Goal: Transaction & Acquisition: Purchase product/service

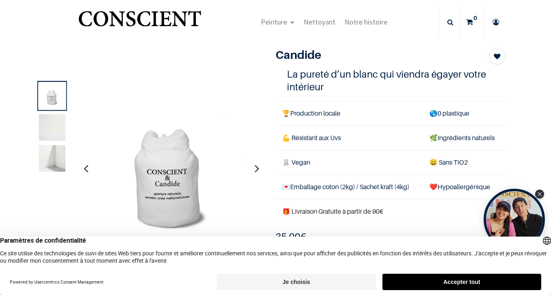
scroll to position [12, 0]
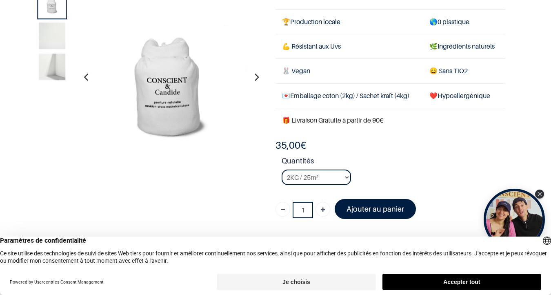
scroll to position [57, 0]
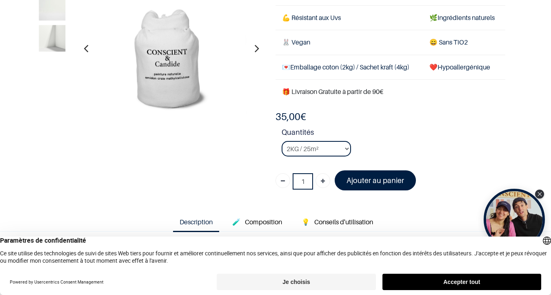
scroll to position [82, 0]
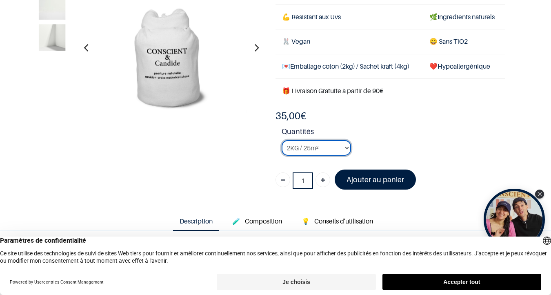
click at [342, 148] on select "2KG / 25m² 4KG / 50m² 8KG / 100m² Testeur" at bounding box center [316, 148] width 69 height 16
select select "3"
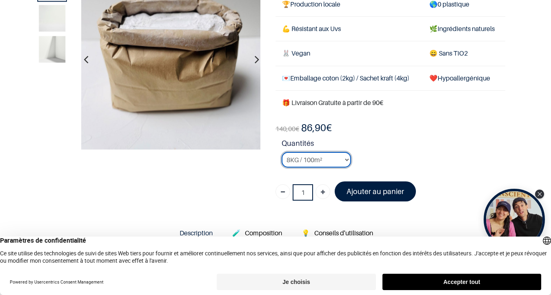
scroll to position [60, 0]
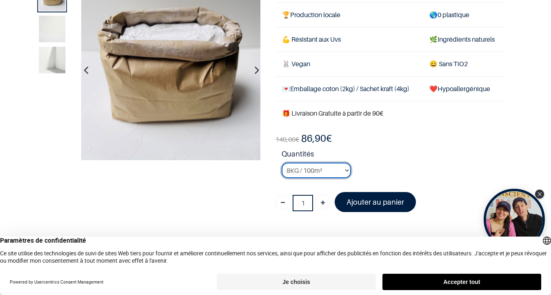
scroll to position [59, 0]
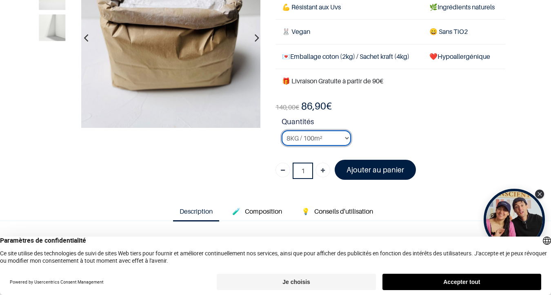
scroll to position [96, 0]
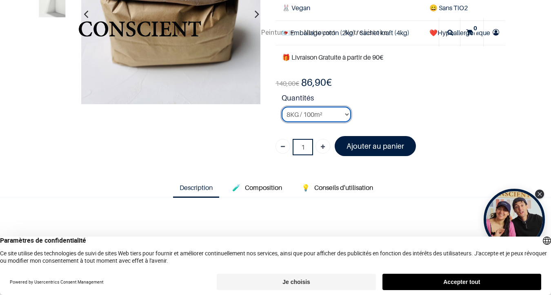
scroll to position [116, 0]
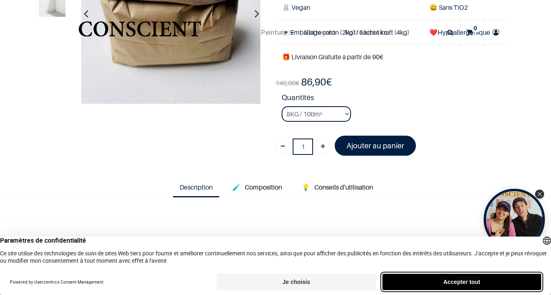
click at [466, 281] on button "Accepter tout" at bounding box center [462, 282] width 159 height 16
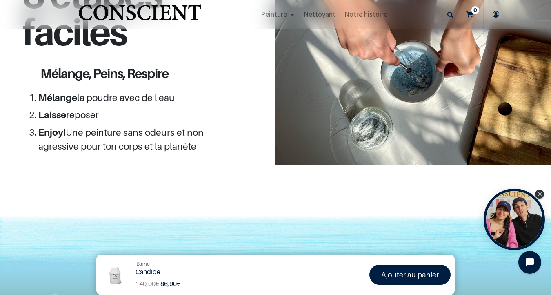
scroll to position [683, 0]
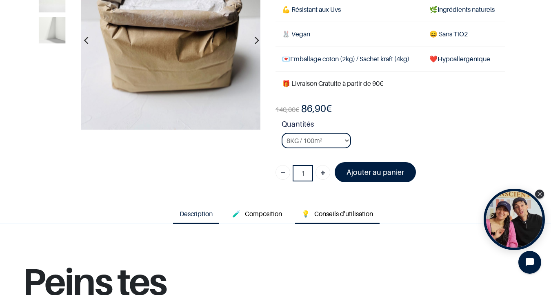
scroll to position [104, 0]
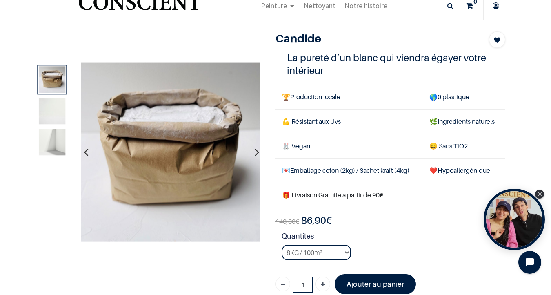
scroll to position [29, 0]
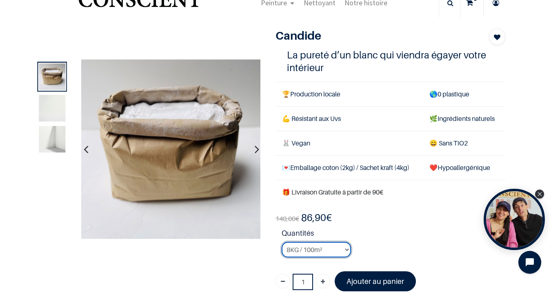
click at [343, 248] on select "2KG / 25m² 4KG / 50m² 8KG / 100m² Testeur" at bounding box center [316, 250] width 69 height 16
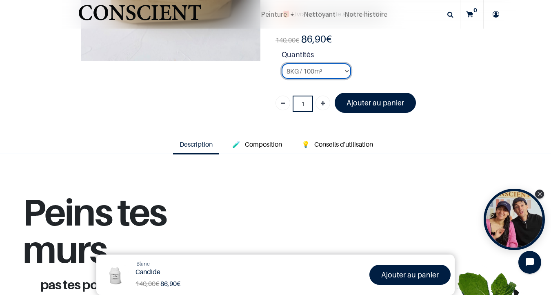
scroll to position [145, 0]
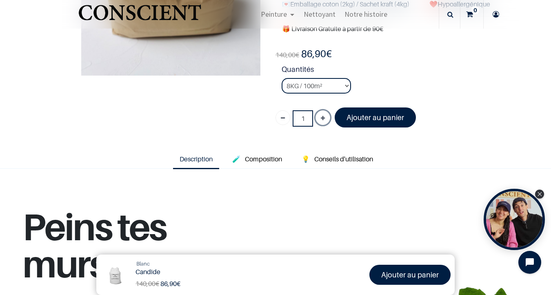
click at [324, 117] on icon "Ajouter" at bounding box center [323, 118] width 4 height 15
type input "3"
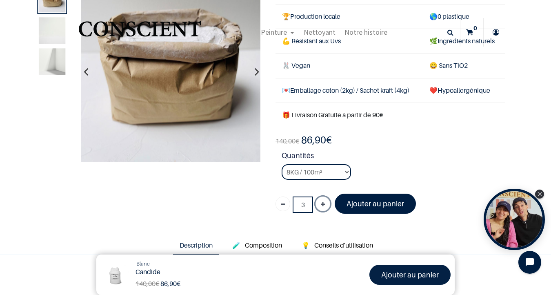
scroll to position [38, 0]
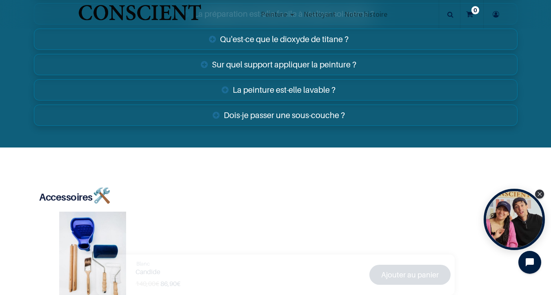
scroll to position [1382, 0]
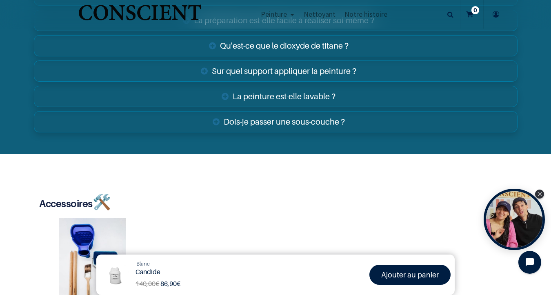
click at [266, 123] on link "Dois-je passer une sous-couche ?" at bounding box center [276, 121] width 484 height 21
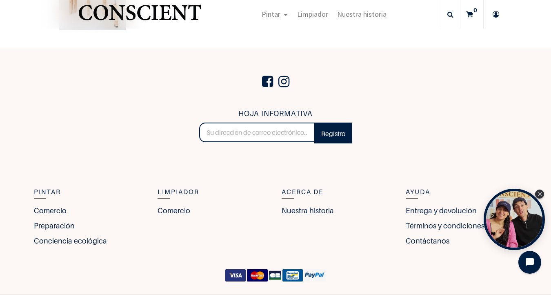
scroll to position [1813, 0]
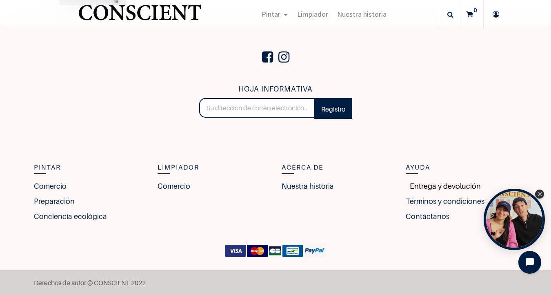
click at [428, 183] on font "Entrega y devolución" at bounding box center [445, 186] width 71 height 9
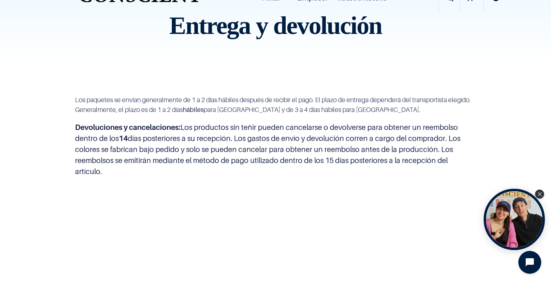
scroll to position [35, 0]
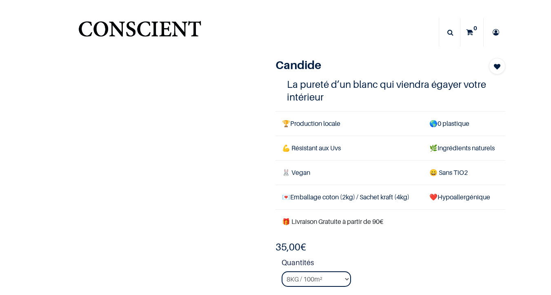
select select "3"
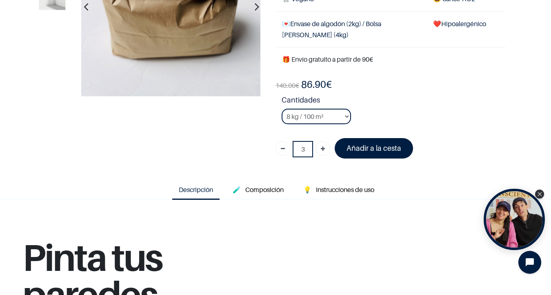
scroll to position [127, 0]
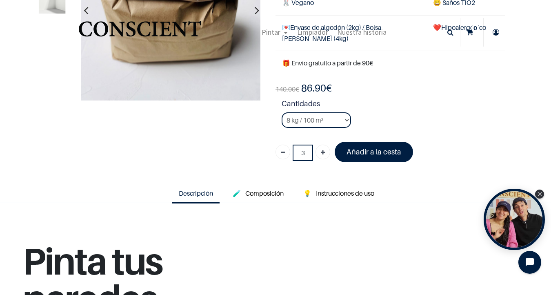
scroll to position [111, 0]
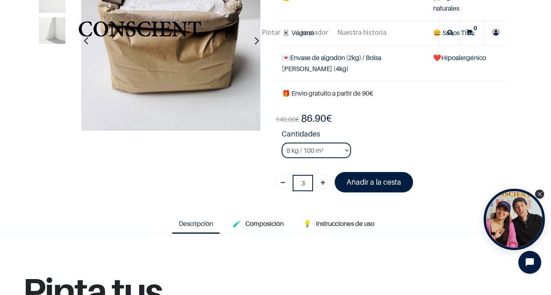
scroll to position [87, 0]
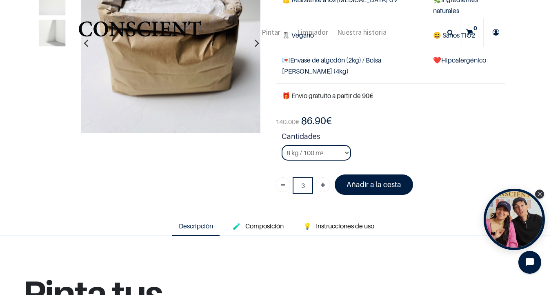
click at [335, 134] on strong "Cantidades" at bounding box center [394, 138] width 224 height 14
click at [441, 107] on td "🎁 Envío gratuito a partir de 90€" at bounding box center [391, 95] width 230 height 25
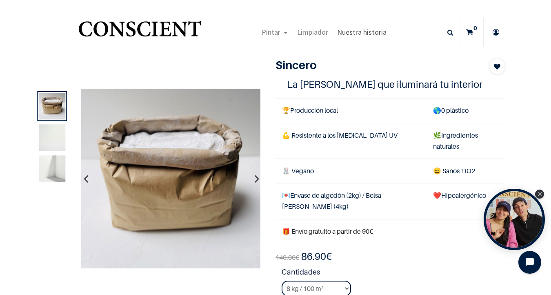
click at [350, 33] on font "Nuestra historia" at bounding box center [361, 31] width 49 height 9
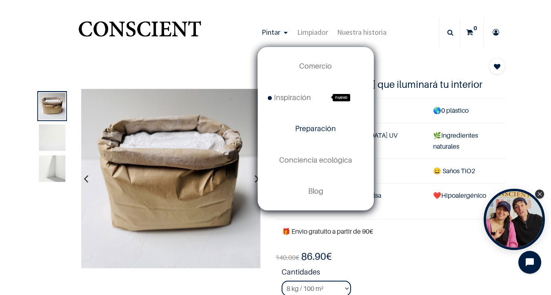
click at [314, 126] on font "Preparación" at bounding box center [315, 128] width 41 height 9
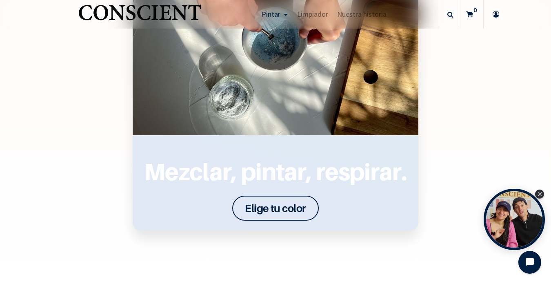
scroll to position [1043, 0]
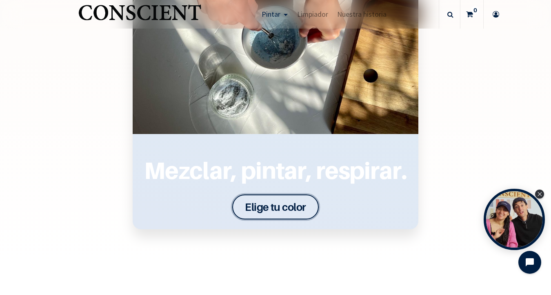
click at [263, 203] on font "Elige tu color" at bounding box center [275, 207] width 61 height 13
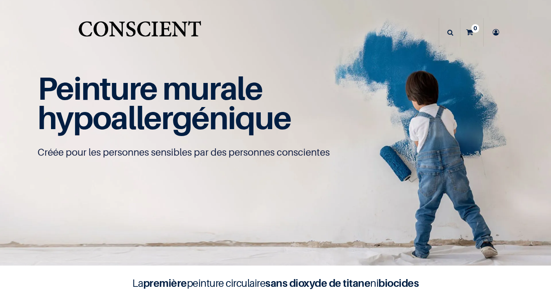
scroll to position [0, 0]
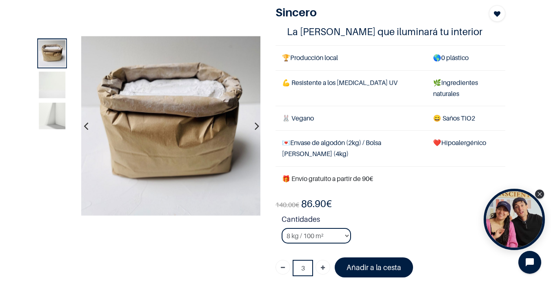
scroll to position [105, 0]
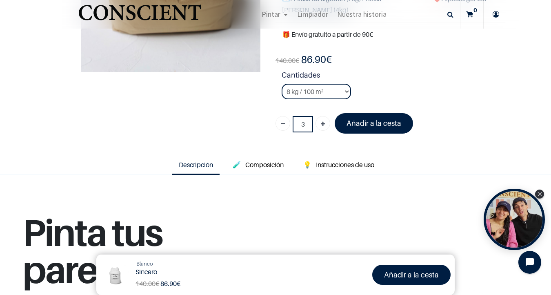
scroll to position [146, 0]
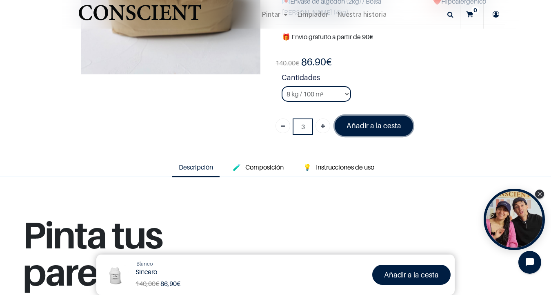
click at [380, 131] on link "Añadir a la cesta" at bounding box center [374, 126] width 78 height 20
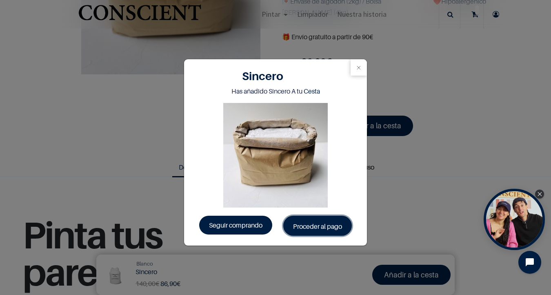
click at [321, 224] on font "Proceder al pago" at bounding box center [317, 226] width 49 height 8
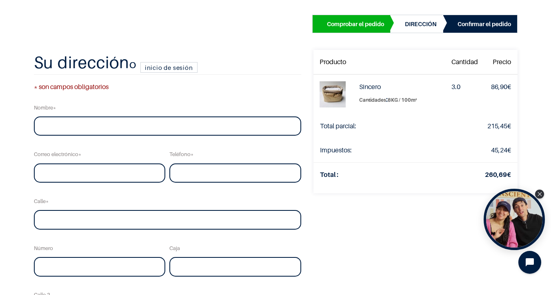
scroll to position [42, 0]
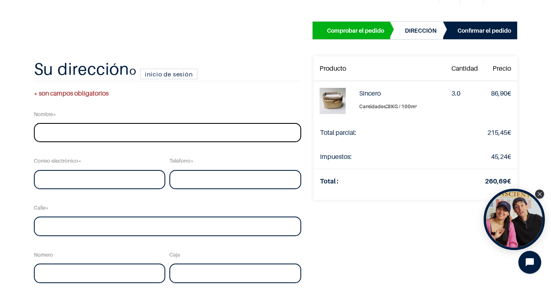
click at [112, 132] on input "text" at bounding box center [168, 133] width 268 height 20
type input "[PERSON_NAME]"
type input "[EMAIL_ADDRESS][DOMAIN_NAME]"
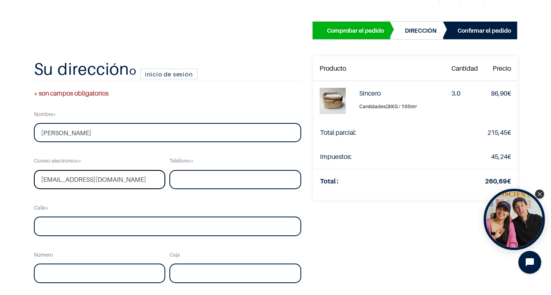
type input "0472508984"
type input "Vorstse Steenweg"
type input "283"
type input "Vorst"
type input "1190"
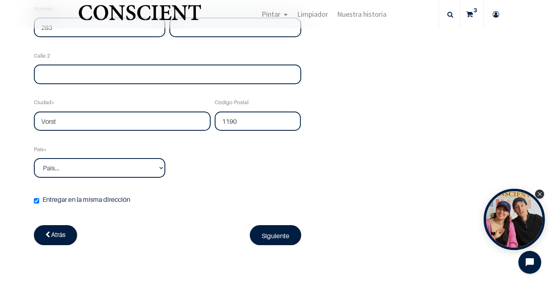
scroll to position [240, 0]
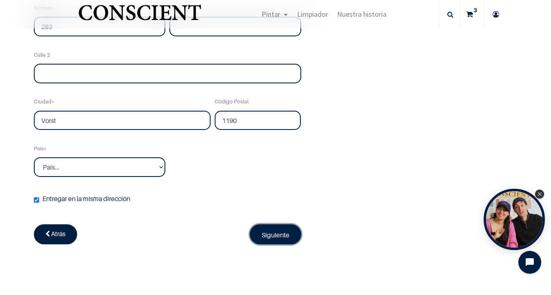
click at [270, 236] on font "Siguiente" at bounding box center [276, 235] width 28 height 8
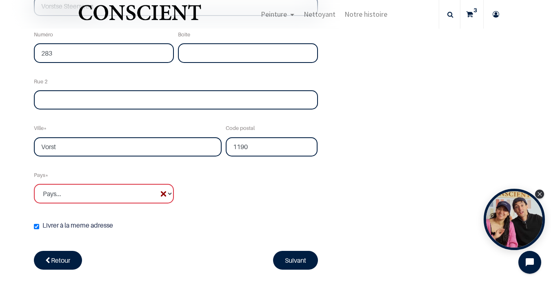
scroll to position [230, 0]
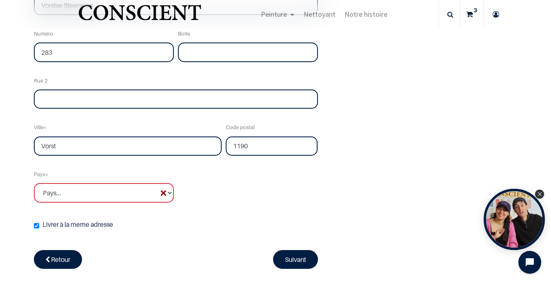
click at [37, 227] on input "Livrer à la meme adresse ( Votre adresse de livraison vous sera demandée plus t…" at bounding box center [36, 225] width 5 height 5
checkbox input "false"
click at [136, 192] on select "Pays... [GEOGRAPHIC_DATA] [GEOGRAPHIC_DATA] [GEOGRAPHIC_DATA] [GEOGRAPHIC_DATA]" at bounding box center [104, 193] width 140 height 20
select select "20"
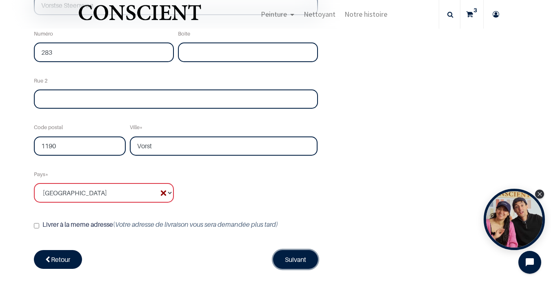
click at [278, 263] on link "Suivant" at bounding box center [295, 259] width 45 height 19
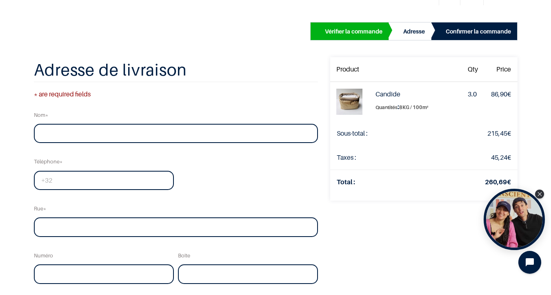
scroll to position [54, 0]
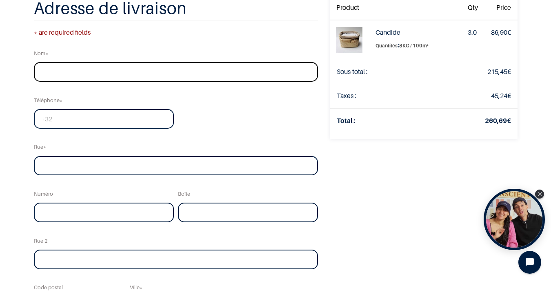
click at [150, 70] on input "text" at bounding box center [176, 72] width 284 height 20
type input "[PERSON_NAME]"
type input "[PHONE_NUMBER]"
type input "Vorstse Steenweg"
type input "283"
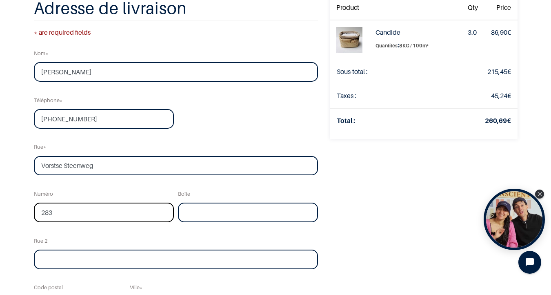
type input "1190"
type input "Vorst"
drag, startPoint x: 111, startPoint y: 163, endPoint x: 24, endPoint y: 162, distance: 87.4
click at [24, 162] on div "Vérifier la commande Adresse Confirmer la commande Qty" at bounding box center [275, 192] width 551 height 493
type input "Rue Buanderie"
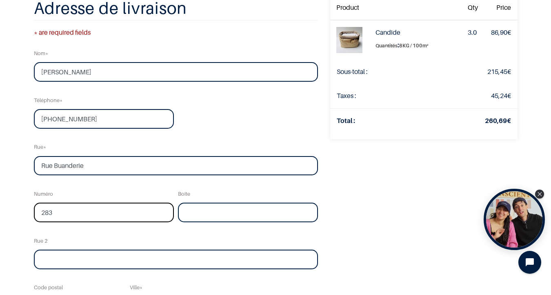
drag, startPoint x: 71, startPoint y: 212, endPoint x: -1, endPoint y: 203, distance: 72.8
click at [0, 203] on html "True Peinture Shop new 0" at bounding box center [275, 147] width 551 height 295
type input "36"
click at [384, 199] on div "Votre commande: 260,69 € Product Qty Price Candide Quantités : 3.0 86,90 €" at bounding box center [424, 215] width 200 height 439
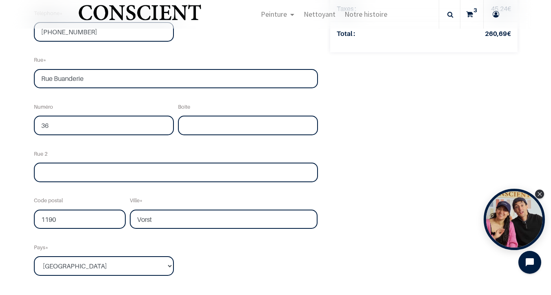
scroll to position [172, 0]
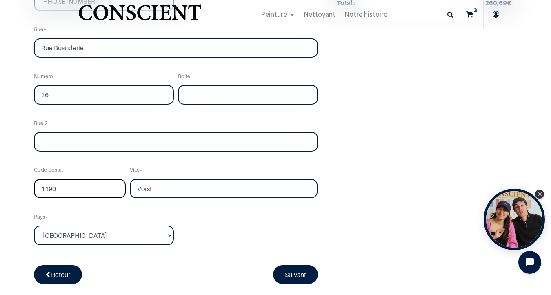
click at [76, 191] on input "1190" at bounding box center [80, 189] width 92 height 20
drag, startPoint x: 76, startPoint y: 191, endPoint x: -1, endPoint y: 174, distance: 78.3
click at [0, 174] on html "True Peinture Shop new 0" at bounding box center [275, 147] width 551 height 295
type input "1000"
click at [91, 216] on div "Pays Pays... Afghanistan Afrique du sud Albanie" at bounding box center [104, 226] width 144 height 37
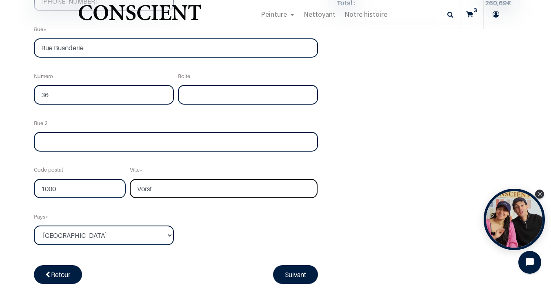
click at [160, 191] on input "Vorst" at bounding box center [224, 189] width 188 height 20
type input "V"
type input "Brussels"
type input "72"
click at [290, 271] on link "Suivant" at bounding box center [295, 274] width 45 height 19
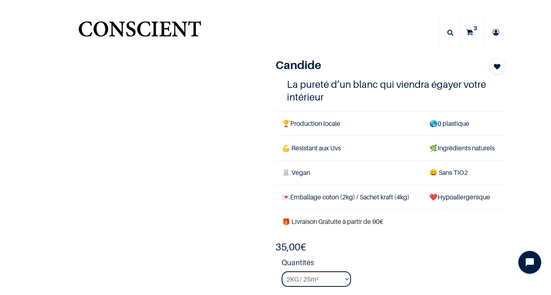
select select "3"
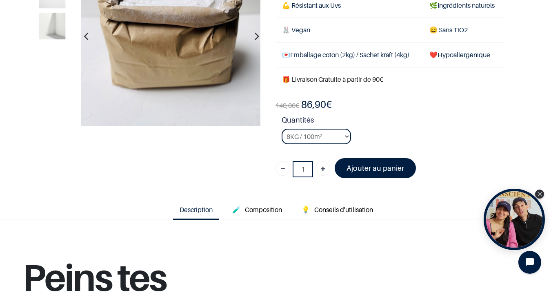
scroll to position [94, 0]
click at [344, 132] on select "2KG / 25m² 4KG / 50m² 8KG / 100m² Testeur" at bounding box center [316, 136] width 69 height 16
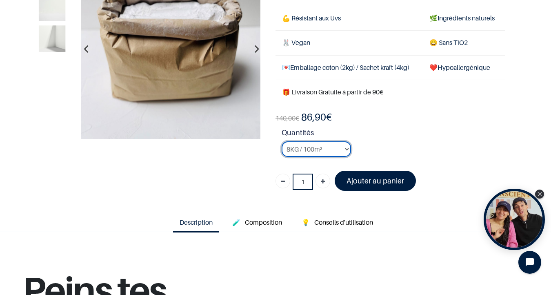
scroll to position [80, 0]
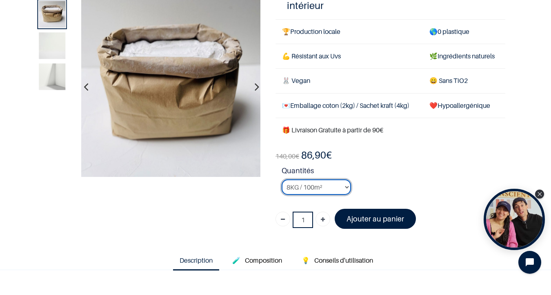
scroll to position [41, 0]
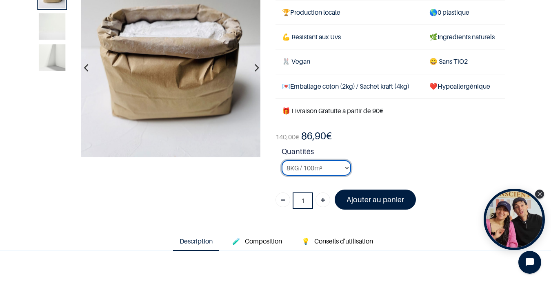
scroll to position [75, 0]
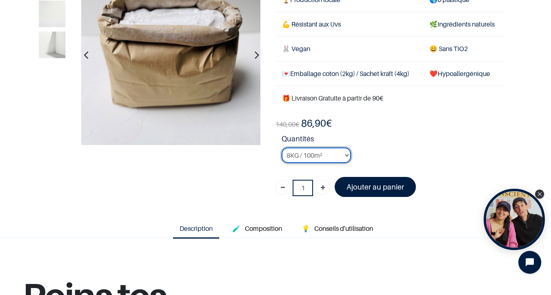
click at [344, 154] on select "2KG / 25m² 4KG / 50m² 8KG / 100m² Testeur" at bounding box center [316, 155] width 69 height 16
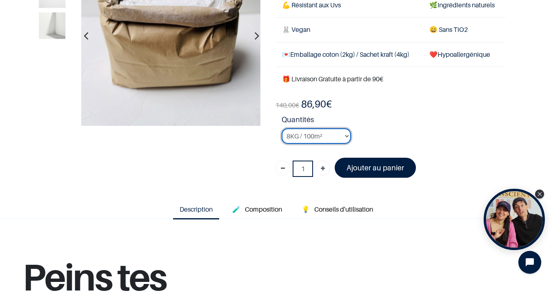
scroll to position [95, 0]
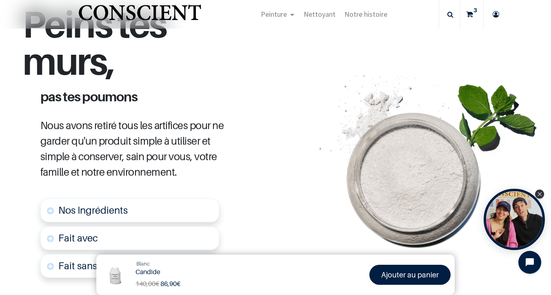
scroll to position [350, 0]
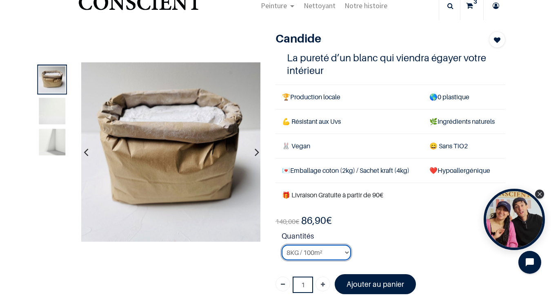
scroll to position [27, 0]
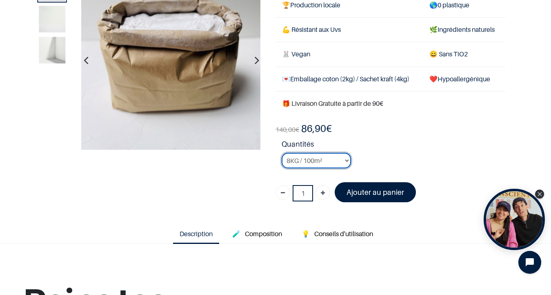
scroll to position [75, 0]
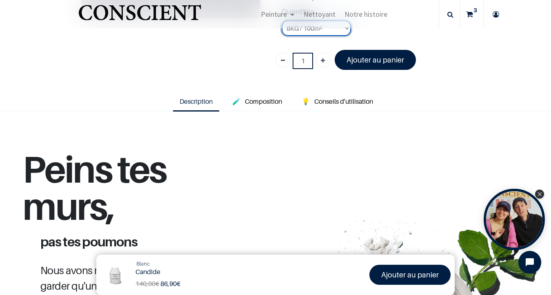
scroll to position [51, 0]
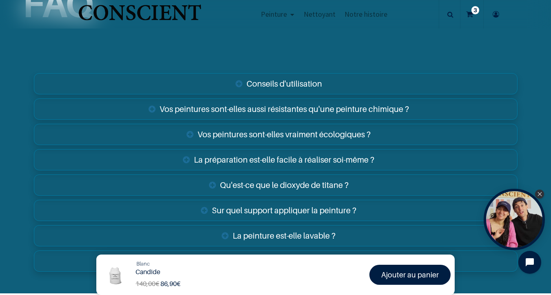
scroll to position [1244, 0]
